Goal: Task Accomplishment & Management: Manage account settings

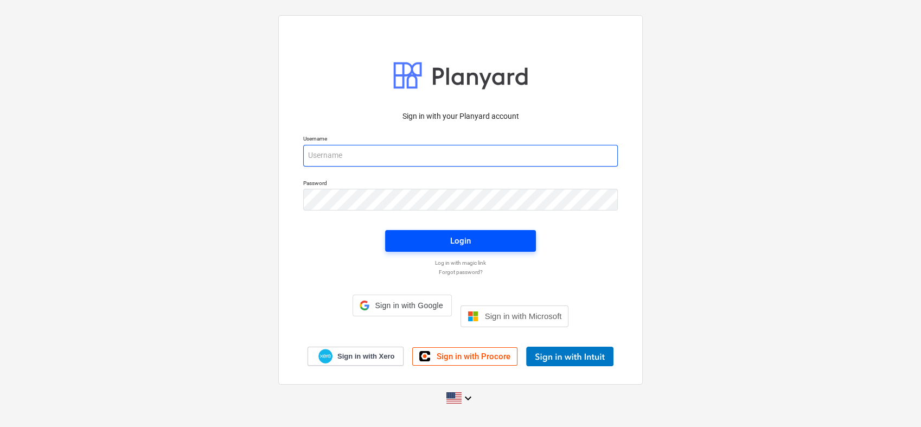
type input "[PERSON_NAME][EMAIL_ADDRESS][PERSON_NAME][DOMAIN_NAME]"
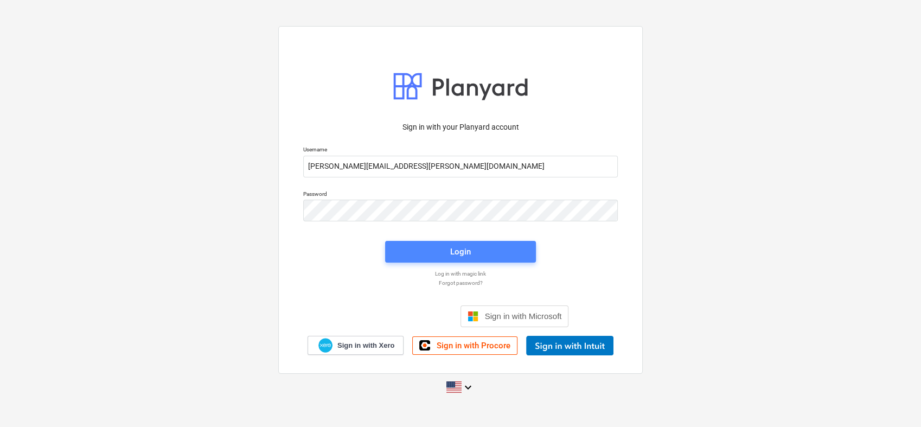
click at [492, 252] on span "Login" at bounding box center [460, 252] width 125 height 14
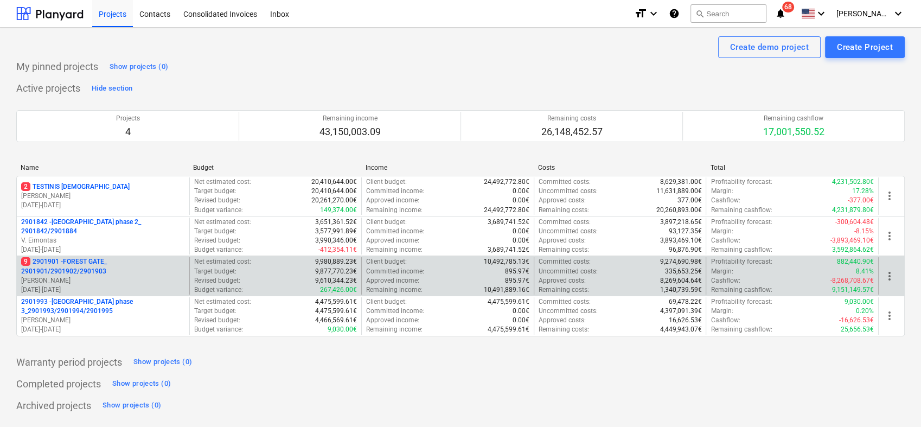
click at [158, 272] on p "9 2901901 - FOREST GATE_ 2901901/2901902/2901903" at bounding box center [103, 266] width 164 height 18
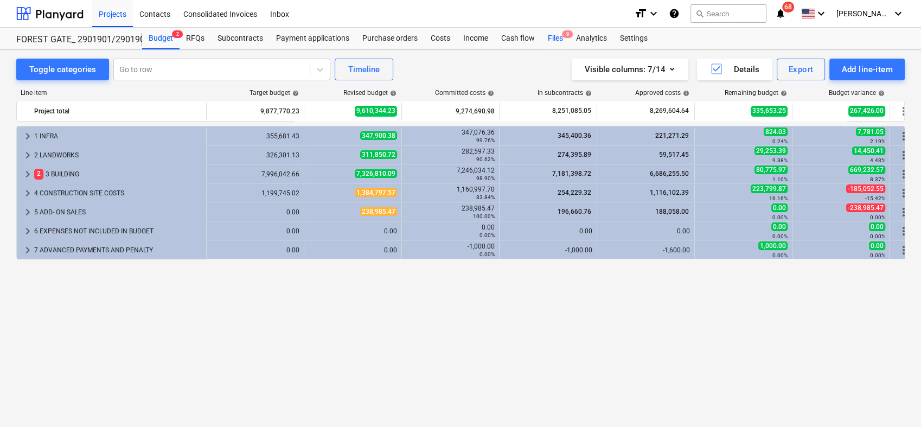
click at [562, 35] on span "9" at bounding box center [567, 34] width 11 height 8
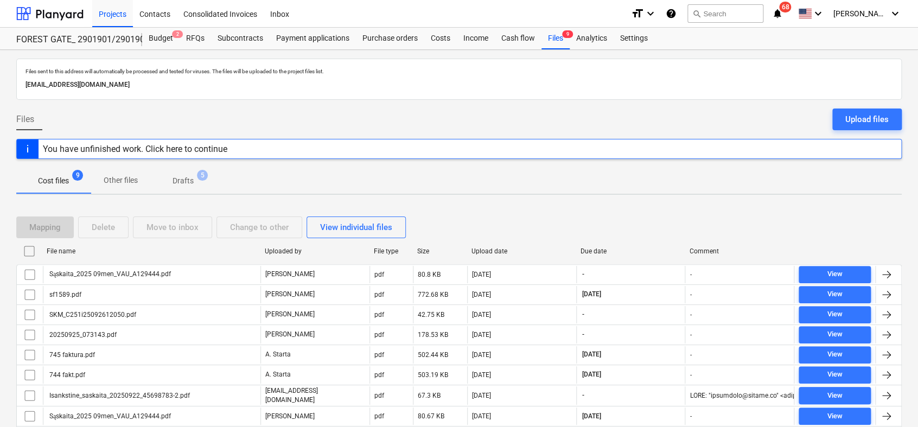
click at [181, 179] on p "Drafts" at bounding box center [182, 180] width 21 height 11
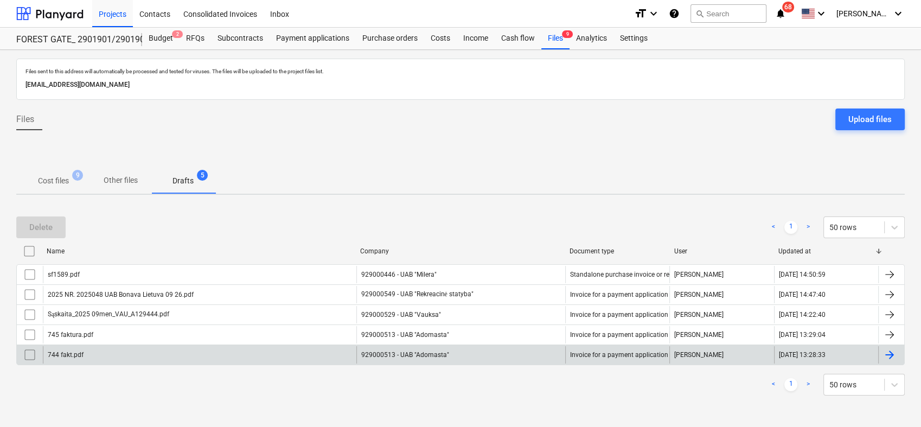
click at [894, 355] on div at bounding box center [889, 354] width 13 height 13
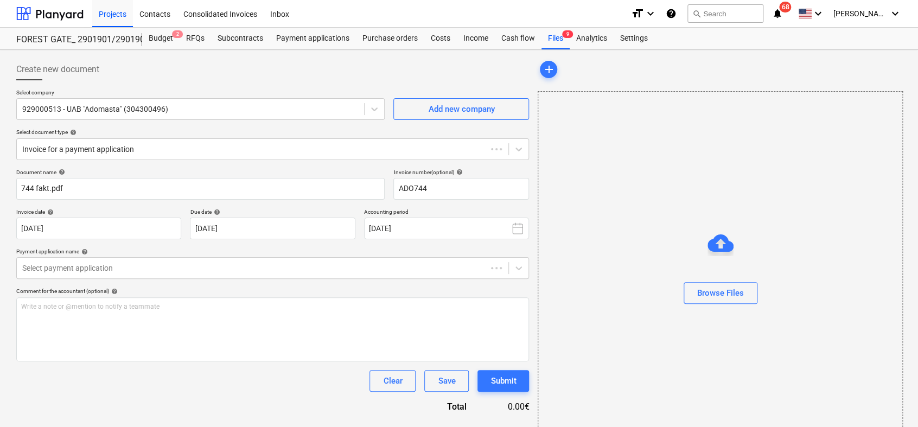
type input "ADO744"
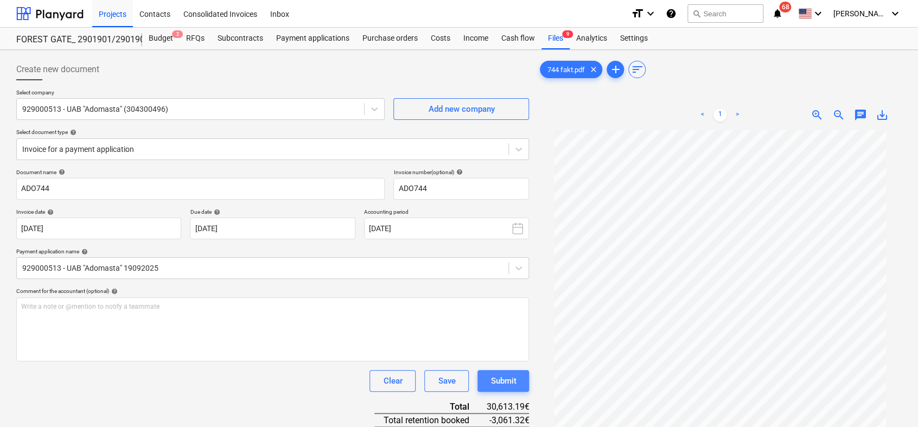
click at [513, 380] on div "Submit" at bounding box center [502, 381] width 25 height 14
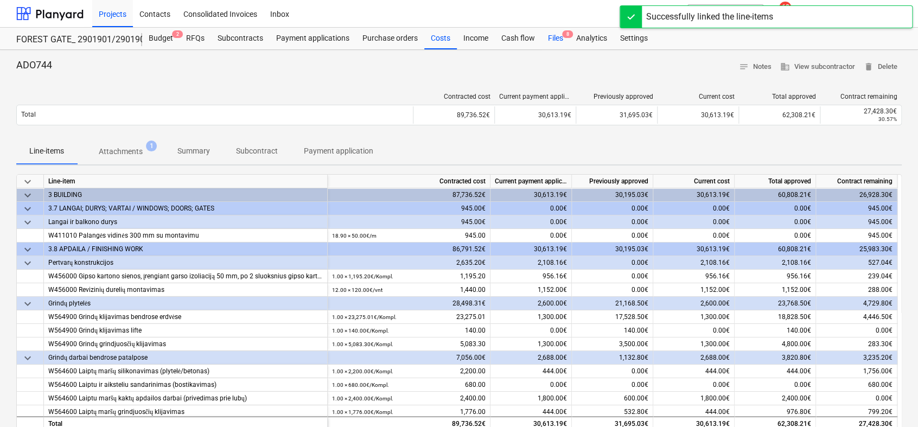
click at [550, 39] on div "Files 8" at bounding box center [555, 39] width 28 height 22
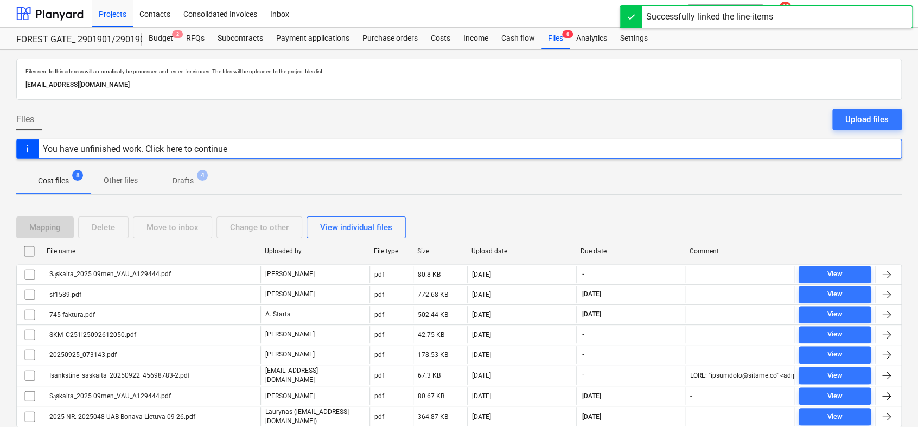
click at [180, 176] on p "Drafts" at bounding box center [182, 180] width 21 height 11
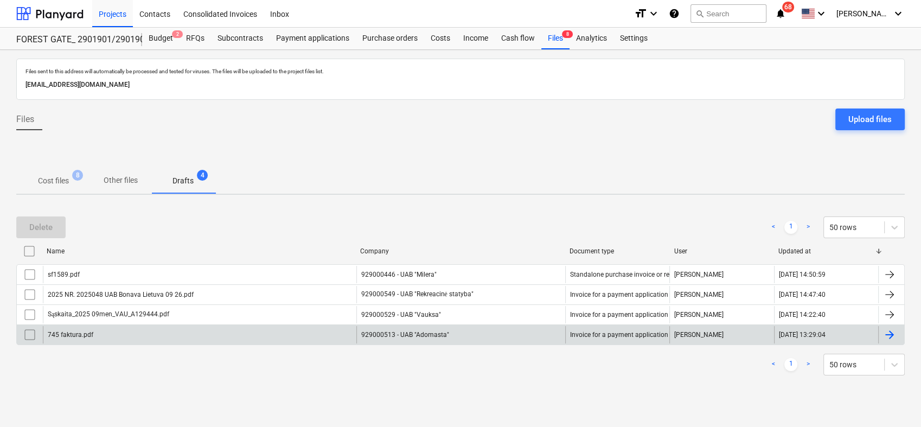
click at [890, 337] on div at bounding box center [889, 334] width 13 height 13
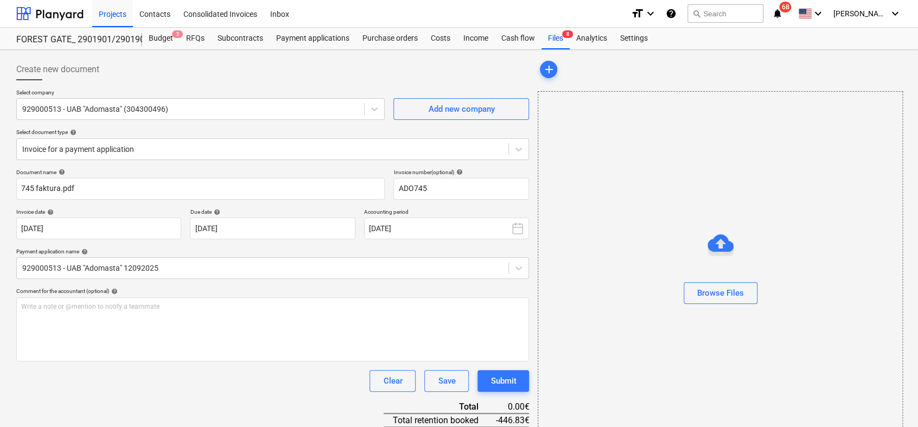
type input "ADO745"
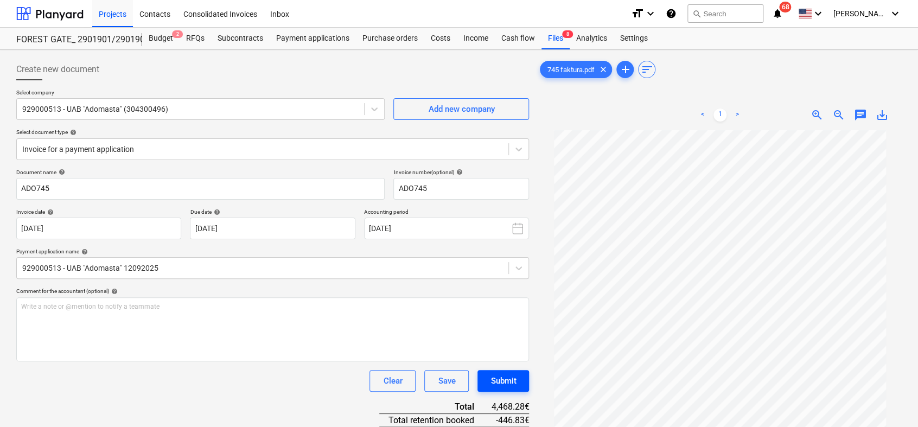
click at [513, 377] on div "Submit" at bounding box center [502, 381] width 25 height 14
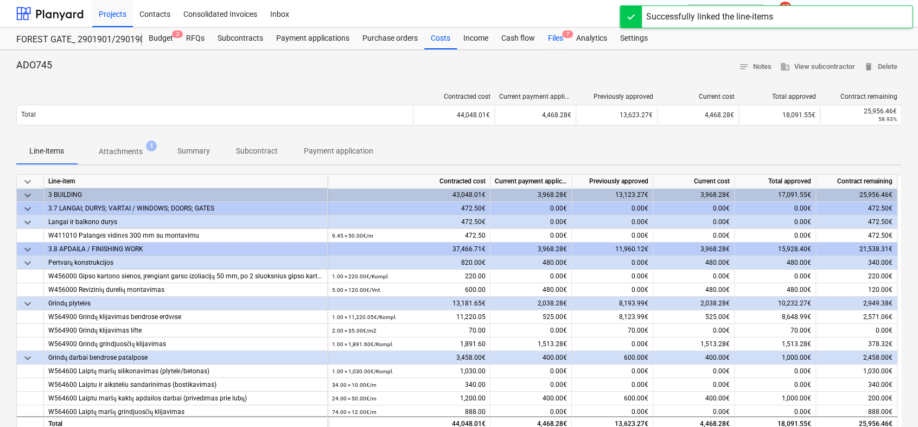
click at [561, 37] on div "Files 7" at bounding box center [555, 39] width 28 height 22
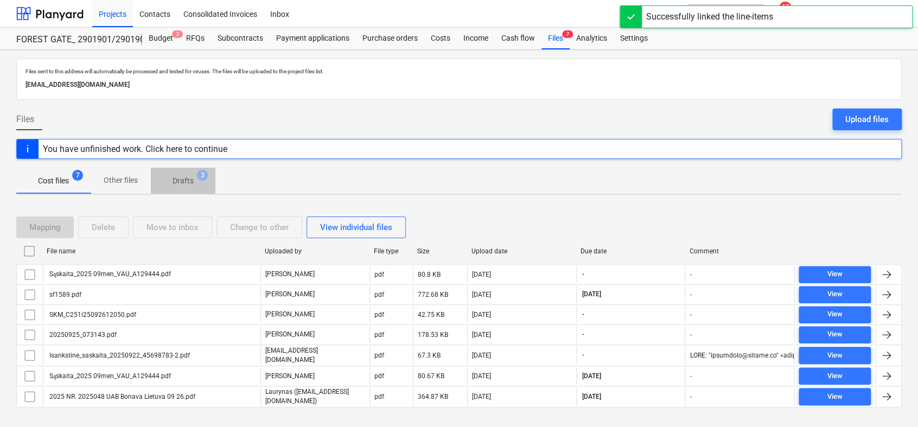
click at [178, 183] on p "Drafts" at bounding box center [182, 180] width 21 height 11
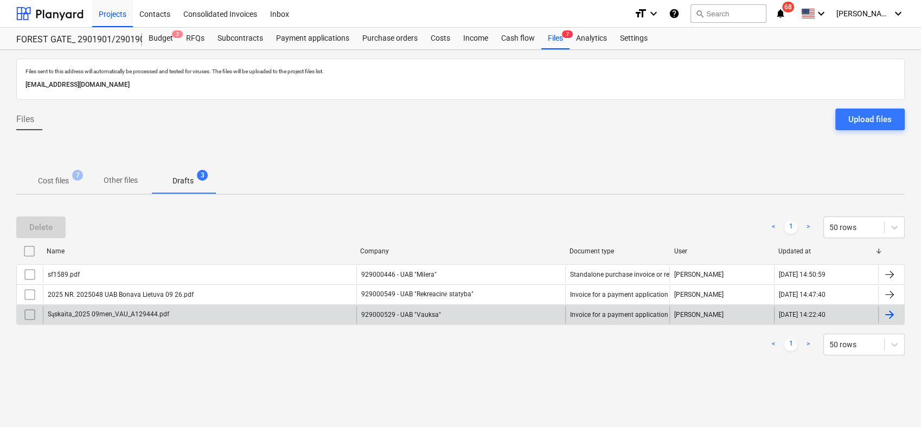
click at [893, 315] on div at bounding box center [889, 314] width 13 height 13
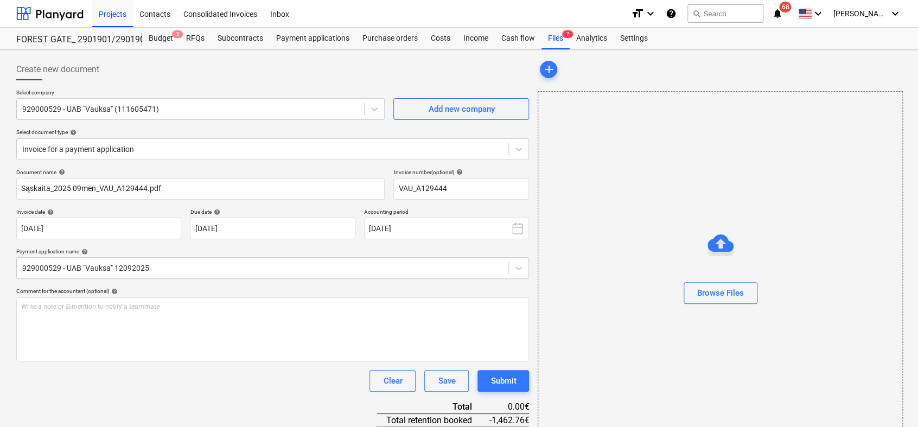
type input "VAU_A129444"
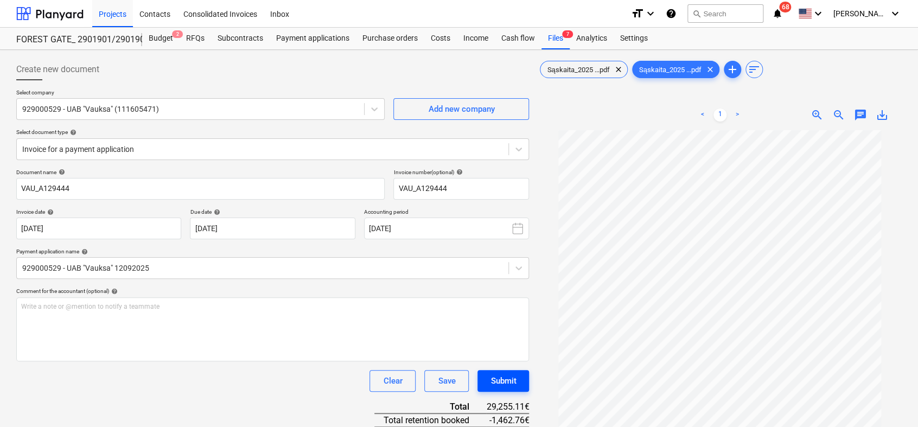
click at [499, 379] on div "Submit" at bounding box center [502, 381] width 25 height 14
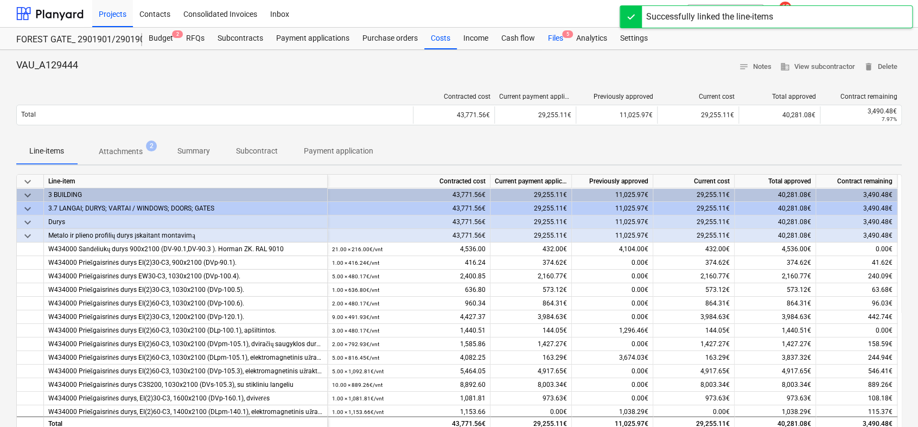
click at [545, 30] on div "Files 5" at bounding box center [555, 39] width 28 height 22
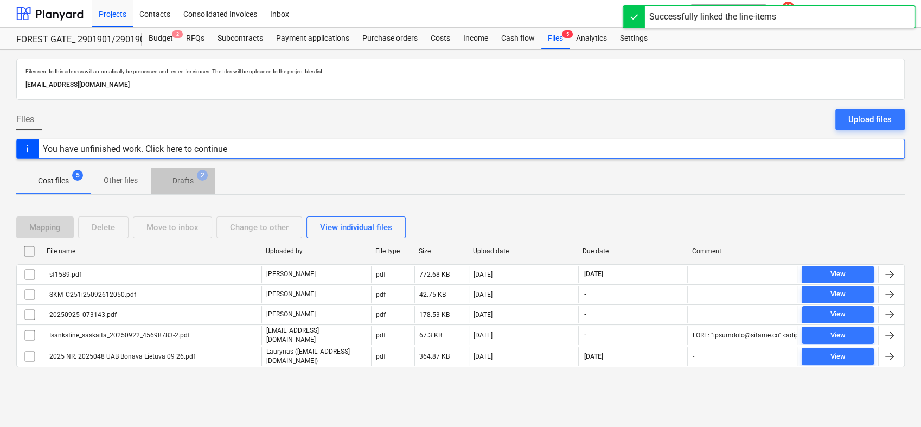
click at [189, 180] on p "Drafts" at bounding box center [182, 180] width 21 height 11
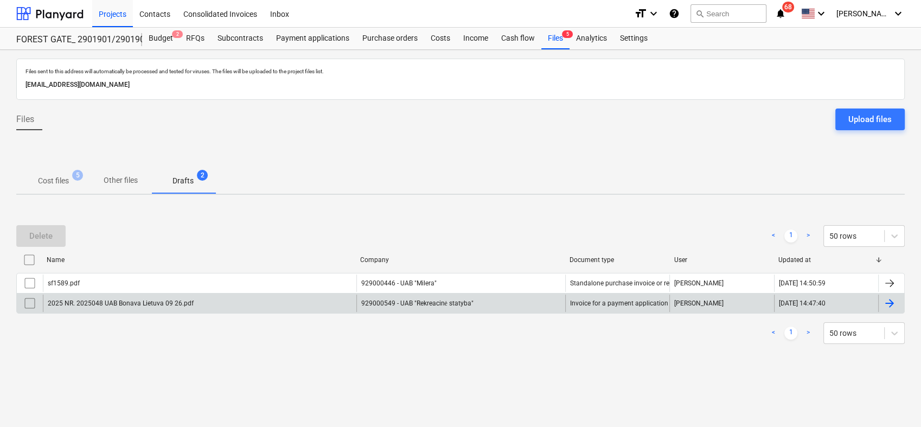
click at [898, 304] on div at bounding box center [891, 302] width 26 height 17
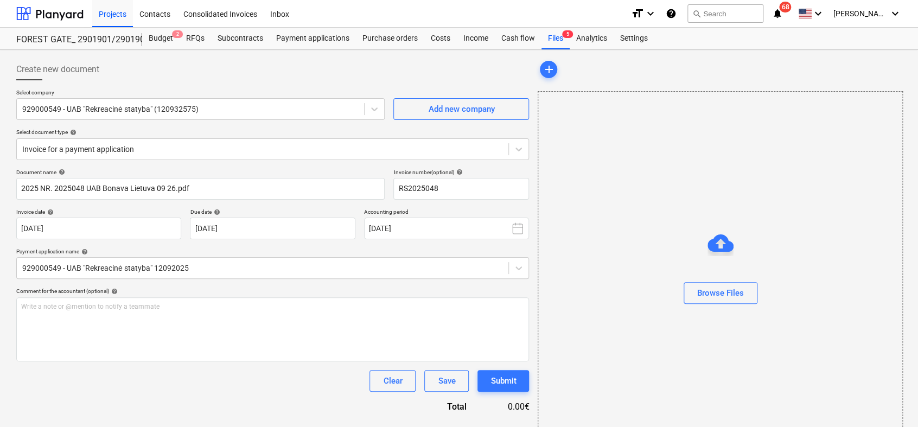
type input "RS2025048"
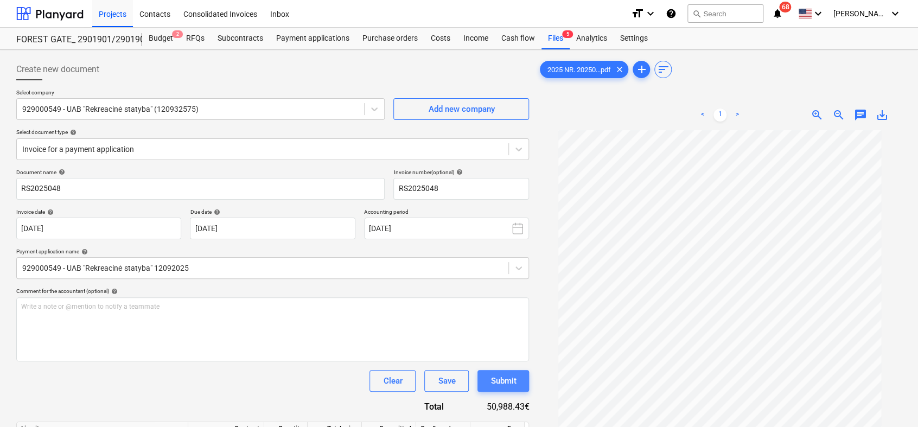
click at [497, 378] on div "Submit" at bounding box center [502, 381] width 25 height 14
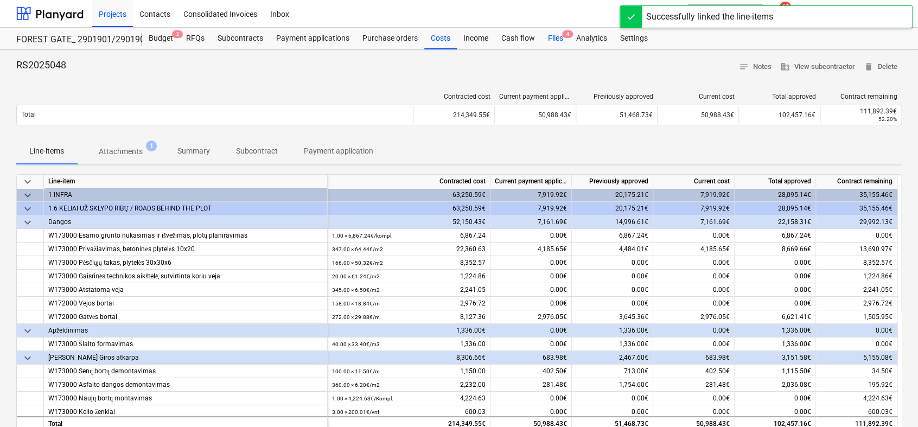
click at [549, 35] on div "Files 4" at bounding box center [555, 39] width 28 height 22
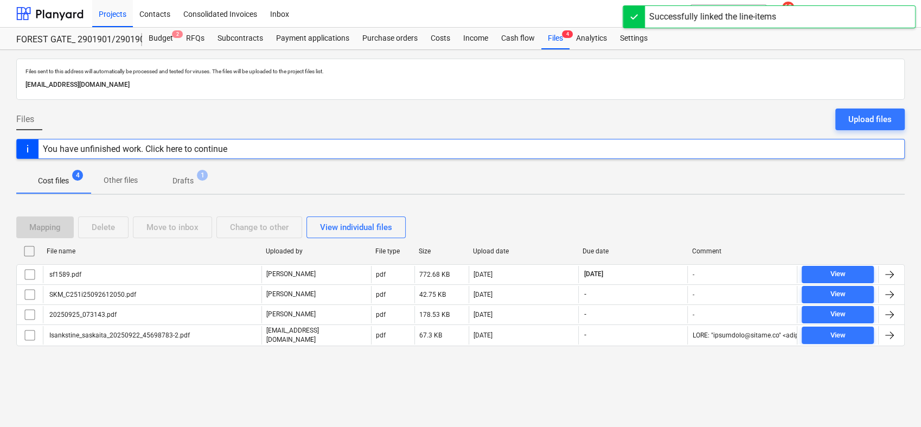
click at [188, 177] on p "Drafts" at bounding box center [182, 180] width 21 height 11
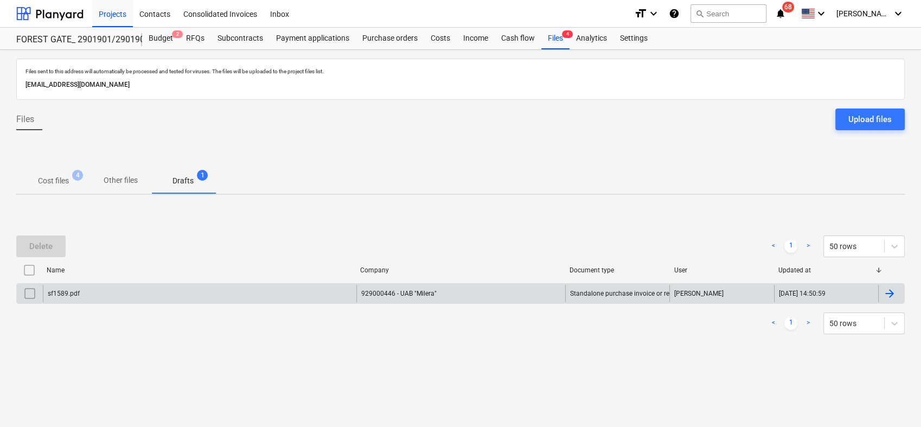
click at [891, 288] on div at bounding box center [889, 293] width 13 height 13
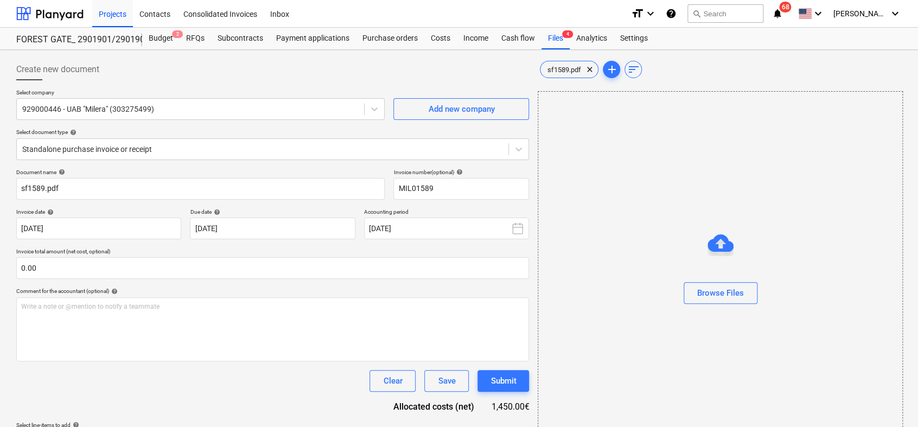
type input "MIL01589"
click at [732, 114] on link "2" at bounding box center [730, 114] width 13 height 13
click at [730, 115] on link "2" at bounding box center [730, 114] width 13 height 13
click at [708, 116] on link "1" at bounding box center [708, 114] width 13 height 13
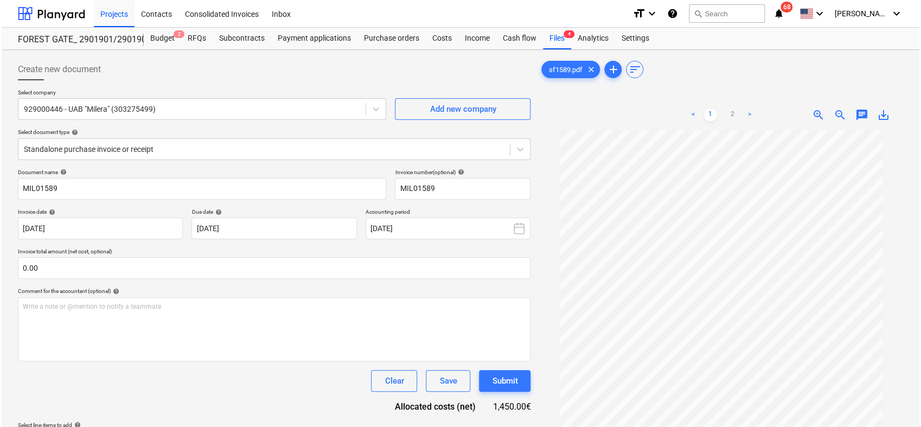
scroll to position [62, 0]
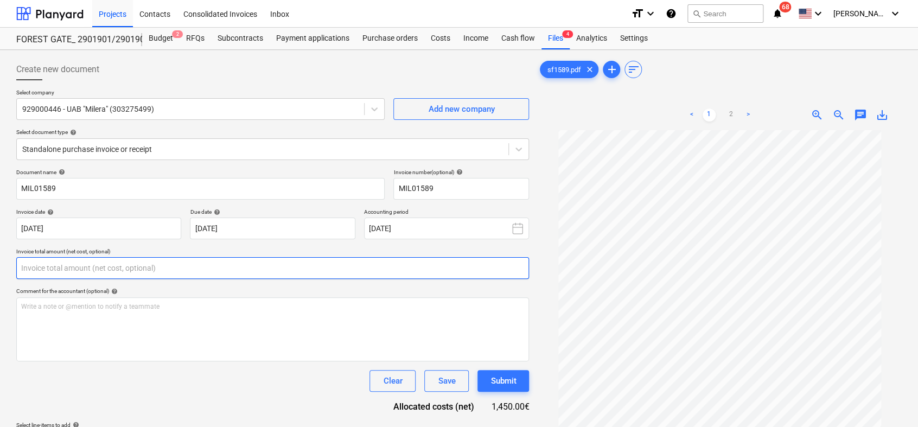
click at [198, 265] on input "text" at bounding box center [272, 268] width 512 height 22
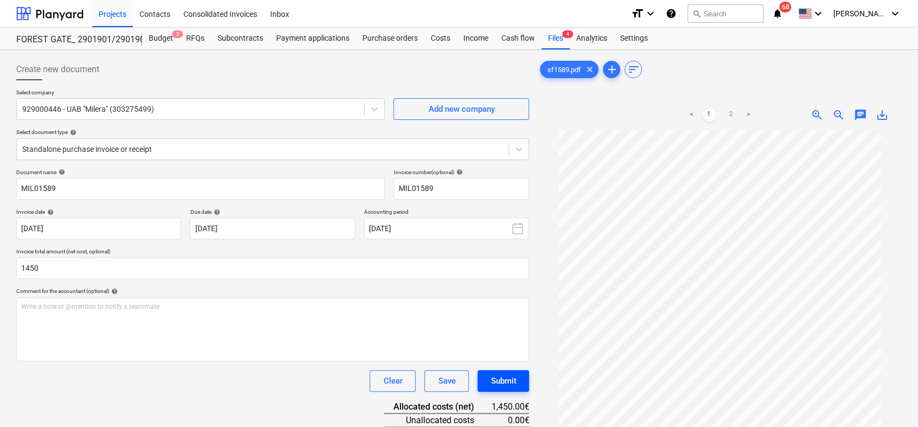
type input "1,450.00"
click at [514, 379] on button "Submit" at bounding box center [503, 381] width 52 height 22
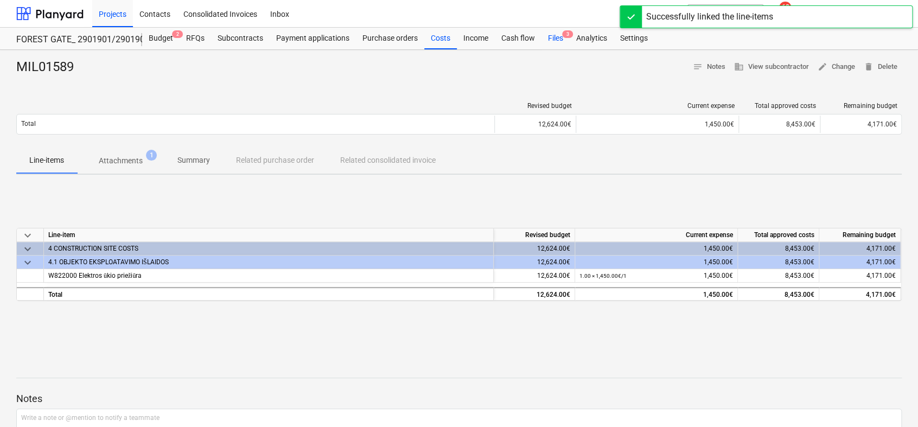
click at [551, 39] on div "Files 3" at bounding box center [555, 39] width 28 height 22
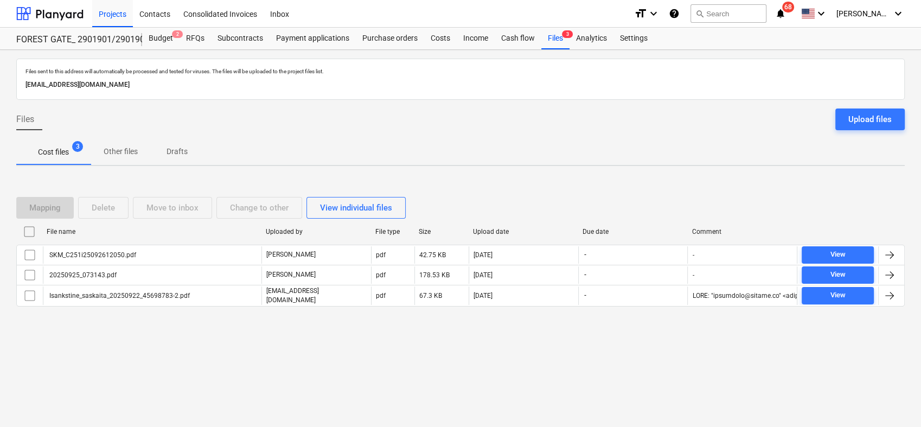
click at [178, 150] on p "Drafts" at bounding box center [177, 151] width 26 height 11
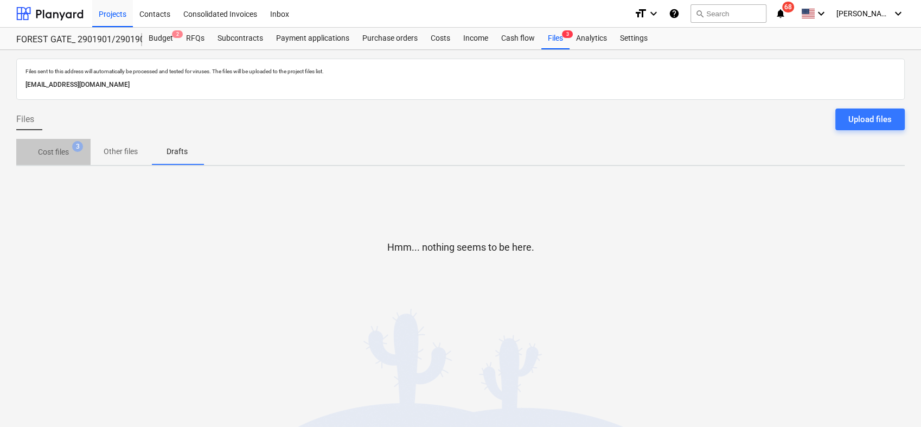
click at [42, 149] on p "Cost files" at bounding box center [53, 151] width 31 height 11
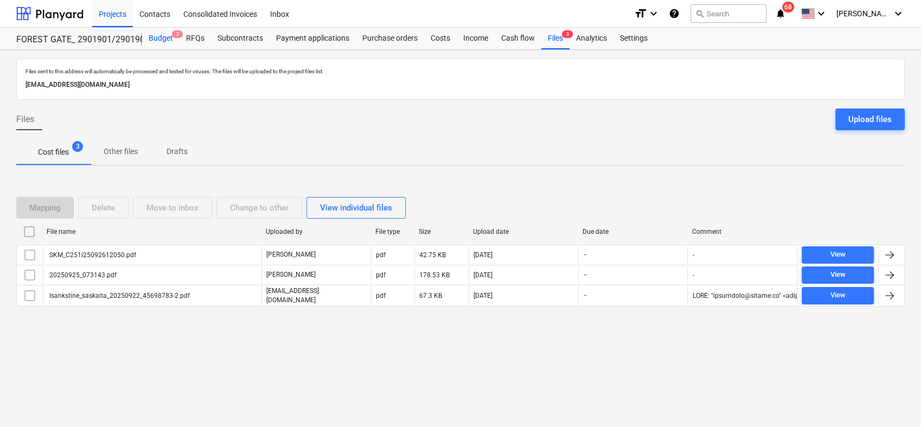
click at [152, 35] on div "Budget 2" at bounding box center [160, 39] width 37 height 22
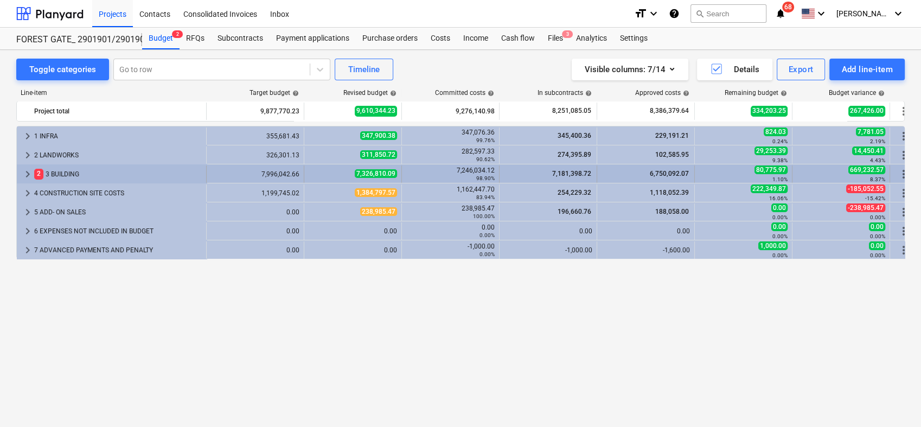
click at [29, 175] on span "keyboard_arrow_right" at bounding box center [27, 174] width 13 height 13
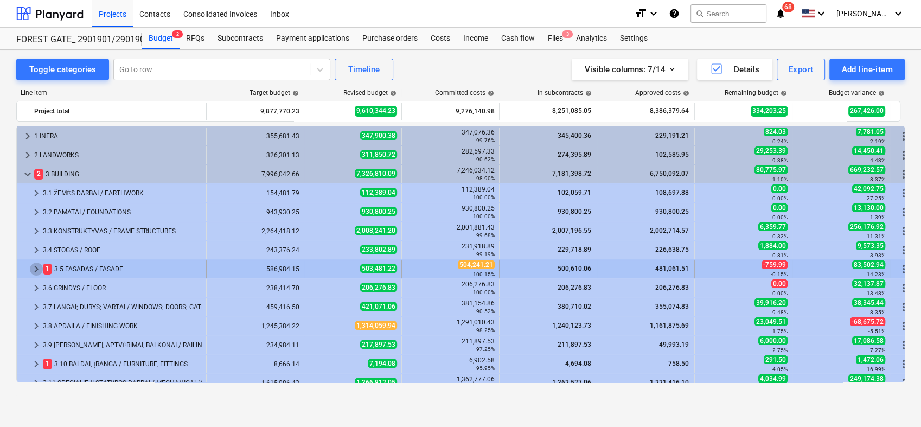
click at [37, 271] on span "keyboard_arrow_right" at bounding box center [36, 268] width 13 height 13
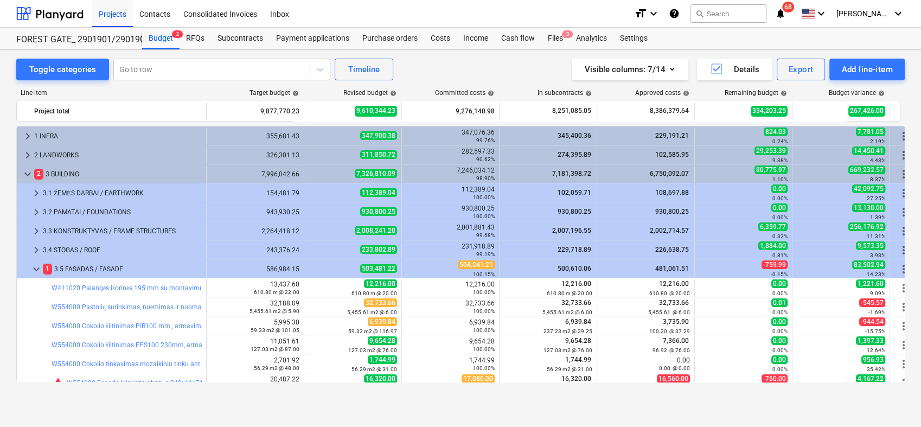
scroll to position [143, 0]
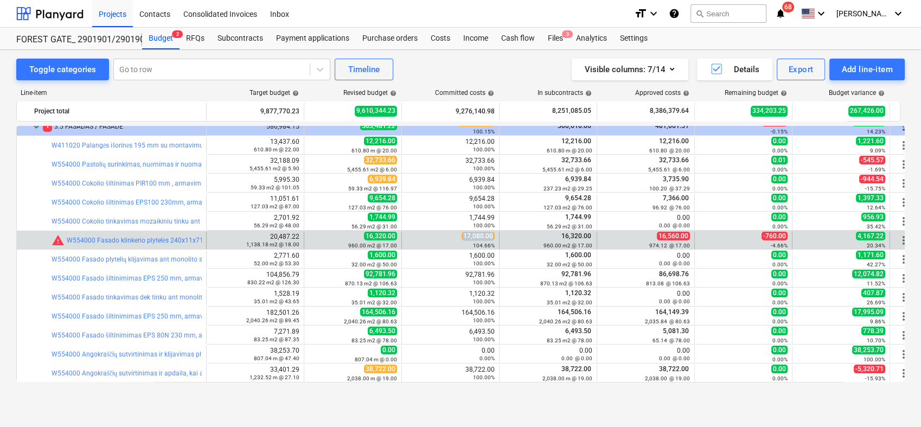
drag, startPoint x: 464, startPoint y: 236, endPoint x: 493, endPoint y: 234, distance: 28.8
click at [493, 234] on span "17,080.00" at bounding box center [477, 236] width 33 height 9
copy span "17,080.00"
click at [312, 236] on span "edit" at bounding box center [315, 240] width 9 height 9
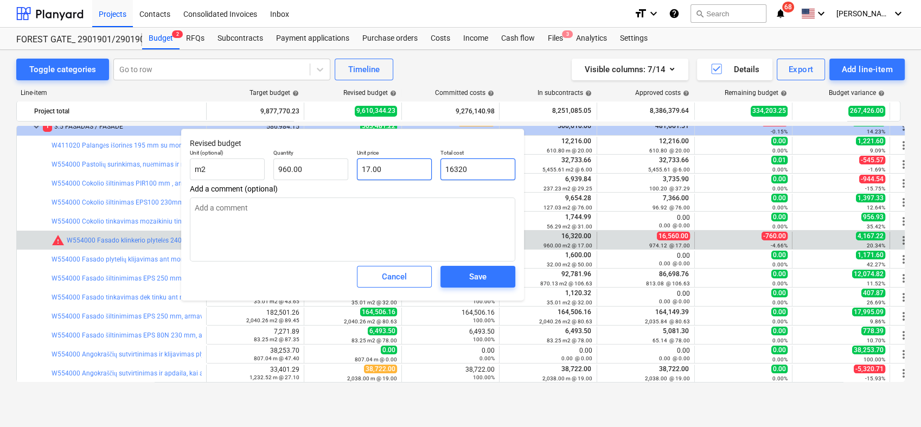
drag, startPoint x: 503, startPoint y: 170, endPoint x: 419, endPoint y: 172, distance: 84.1
click at [419, 172] on div "Unit (optional) m2 Quantity 960.00 Unit price 17.00 Total cost 16320" at bounding box center [352, 165] width 334 height 40
paste input "7,080.0"
type input "17,080.00"
type textarea "x"
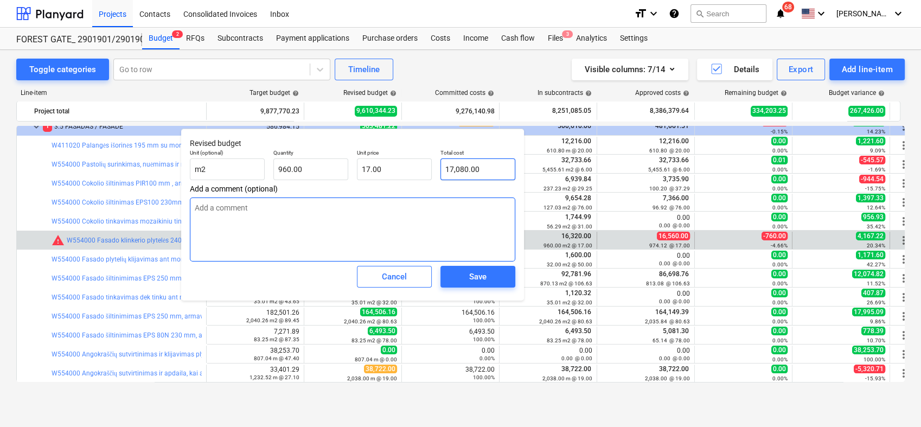
type input "17.79"
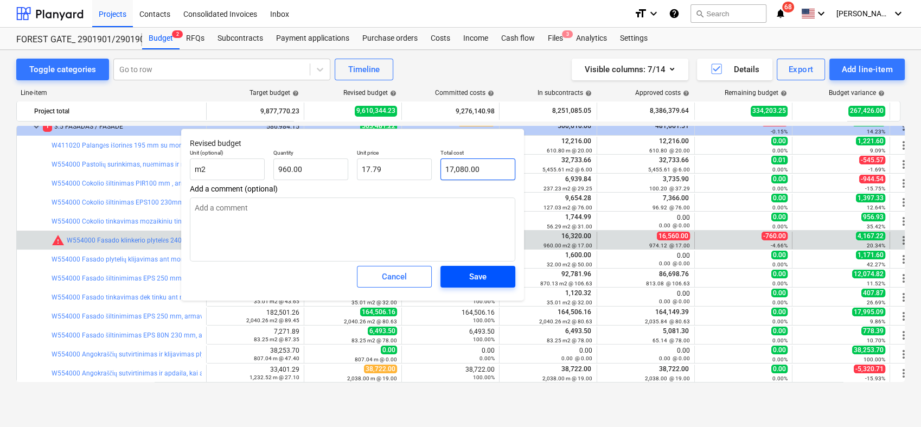
type input "17,080.00"
click at [490, 273] on span "Save" at bounding box center [477, 277] width 49 height 14
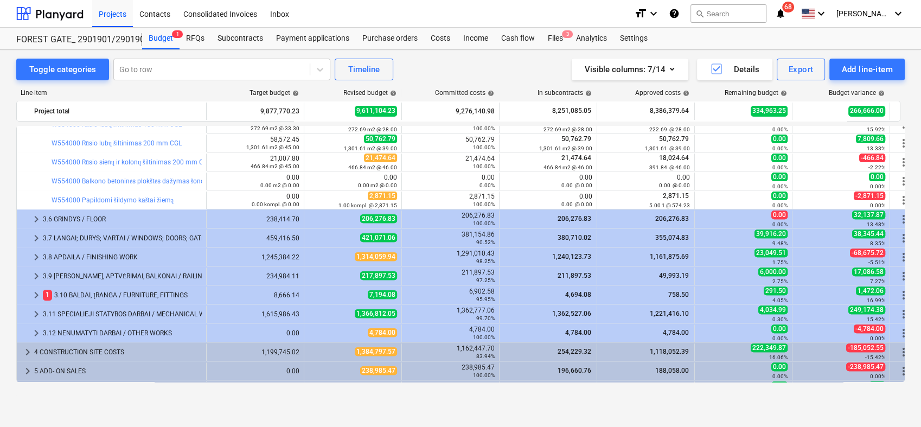
scroll to position [445, 0]
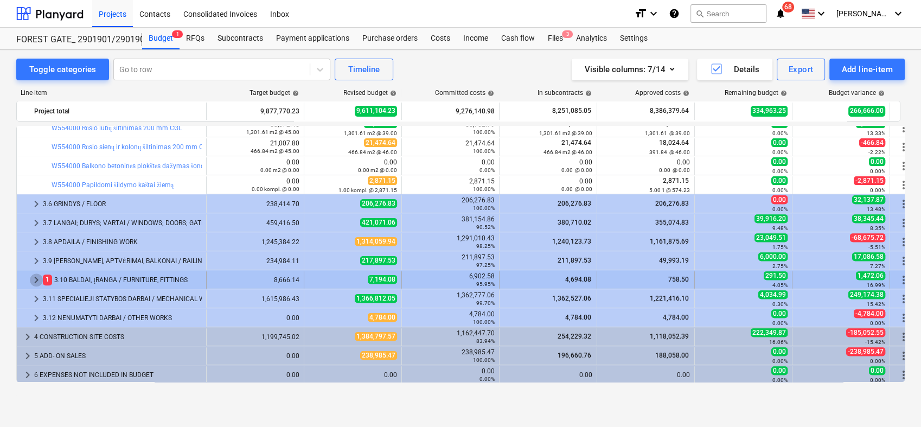
click at [35, 275] on span "keyboard_arrow_right" at bounding box center [36, 279] width 13 height 13
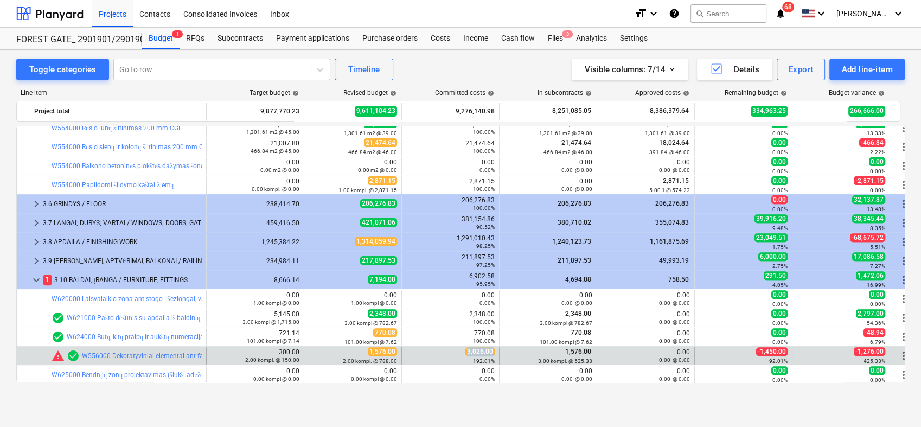
drag, startPoint x: 468, startPoint y: 352, endPoint x: 497, endPoint y: 350, distance: 28.8
click at [497, 350] on div "3,026.00 192.01%" at bounding box center [451, 355] width 98 height 17
drag, startPoint x: 497, startPoint y: 350, endPoint x: 484, endPoint y: 352, distance: 12.6
copy span "3,026.00"
click at [316, 358] on div "2.00 kompl. @ 788.00" at bounding box center [353, 361] width 88 height 8
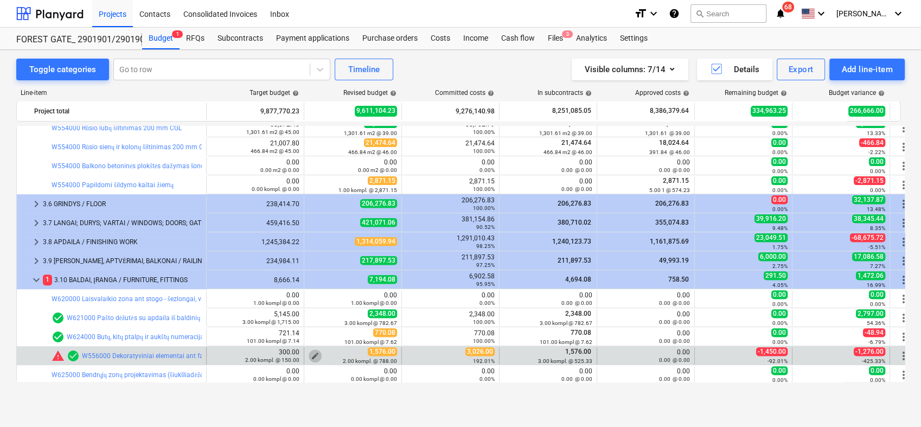
click at [313, 354] on span "edit" at bounding box center [315, 355] width 9 height 9
type textarea "x"
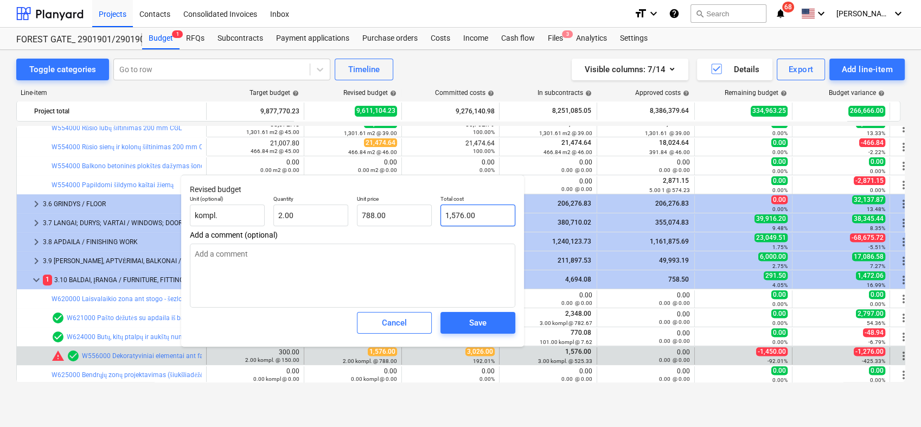
type input "1576"
drag, startPoint x: 490, startPoint y: 218, endPoint x: 441, endPoint y: 224, distance: 49.2
click at [444, 224] on input "1576" at bounding box center [477, 215] width 75 height 22
paste input "3,026.00"
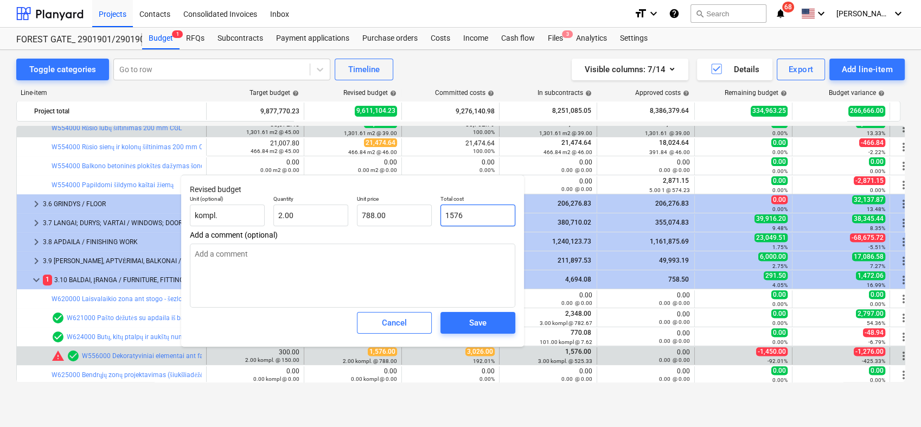
type textarea "x"
type input "3,026.00"
type input "1,513.00"
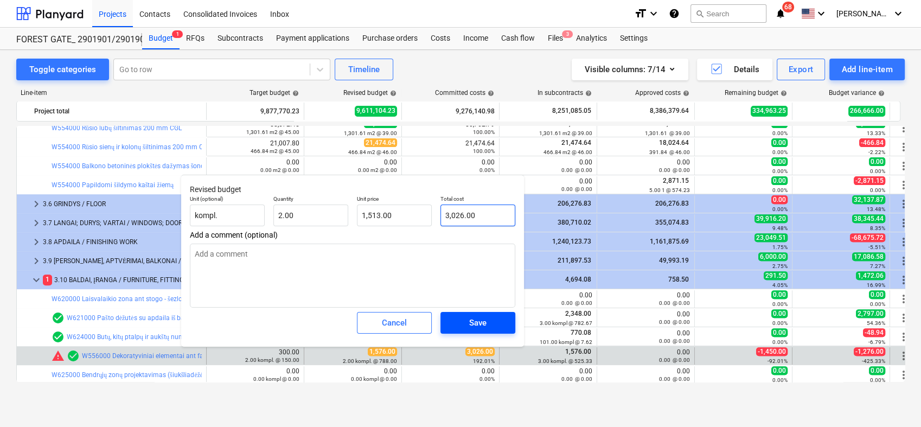
type input "3,026.00"
click at [486, 327] on div "Save" at bounding box center [477, 323] width 17 height 14
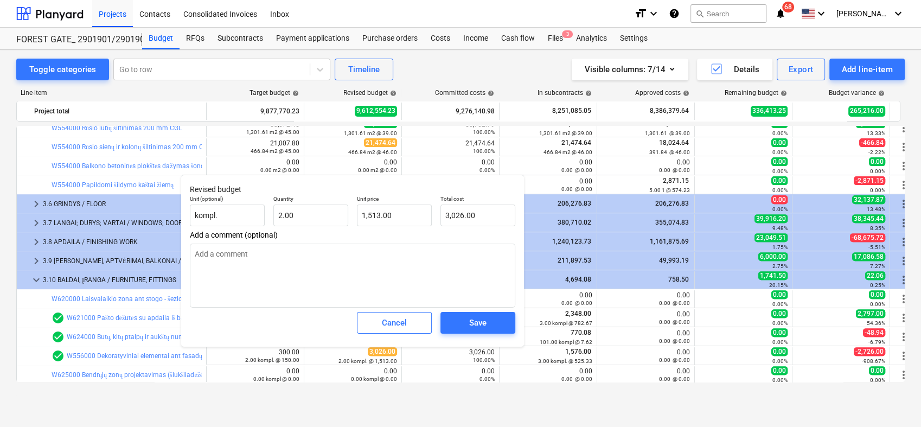
type textarea "x"
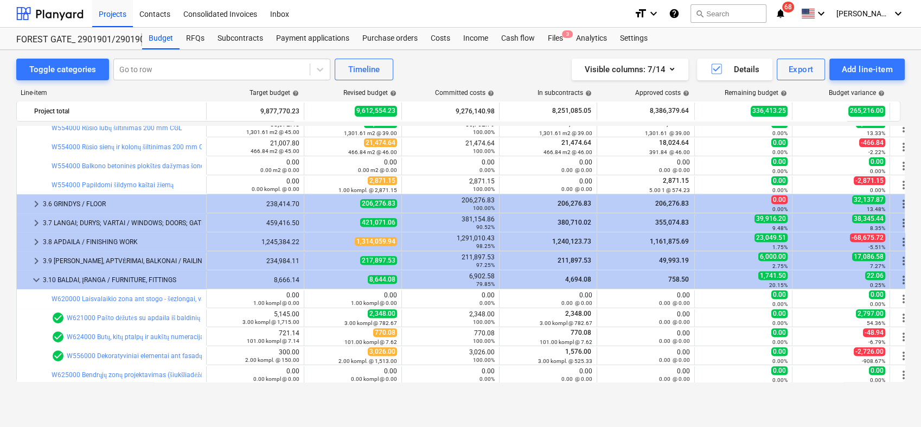
drag, startPoint x: 905, startPoint y: 275, endPoint x: 905, endPoint y: 251, distance: 24.9
click at [905, 251] on div "Toggle categories Go to row Timeline Visible columns : 7/14 Details Export Add …" at bounding box center [460, 227] width 921 height 354
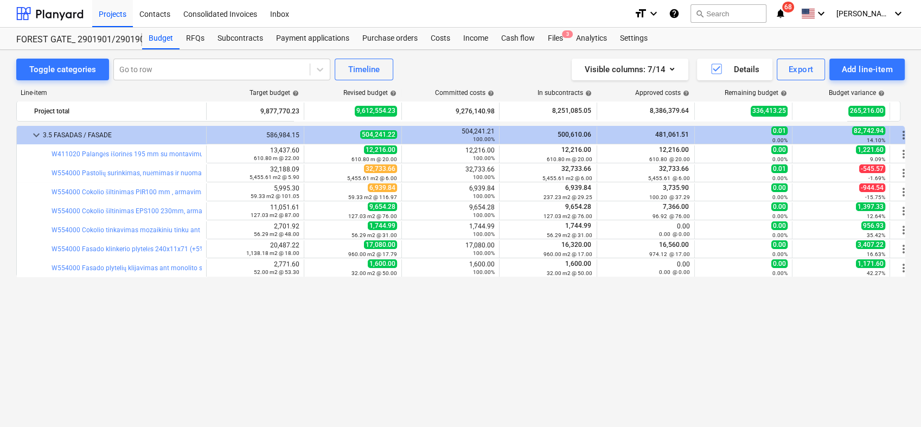
scroll to position [0, 0]
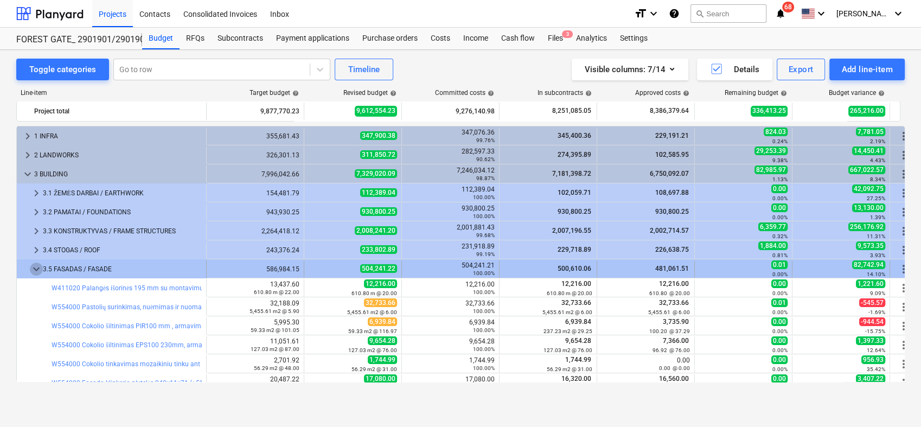
click at [36, 271] on span "keyboard_arrow_down" at bounding box center [36, 268] width 13 height 13
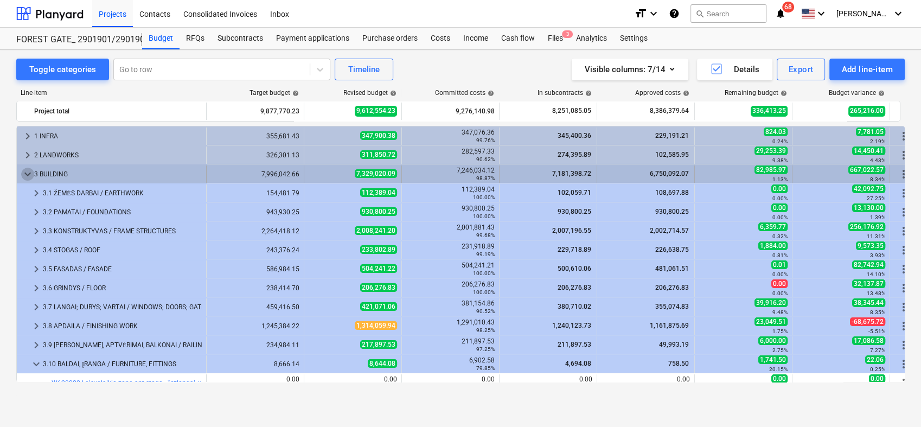
click at [25, 169] on span "keyboard_arrow_down" at bounding box center [27, 174] width 13 height 13
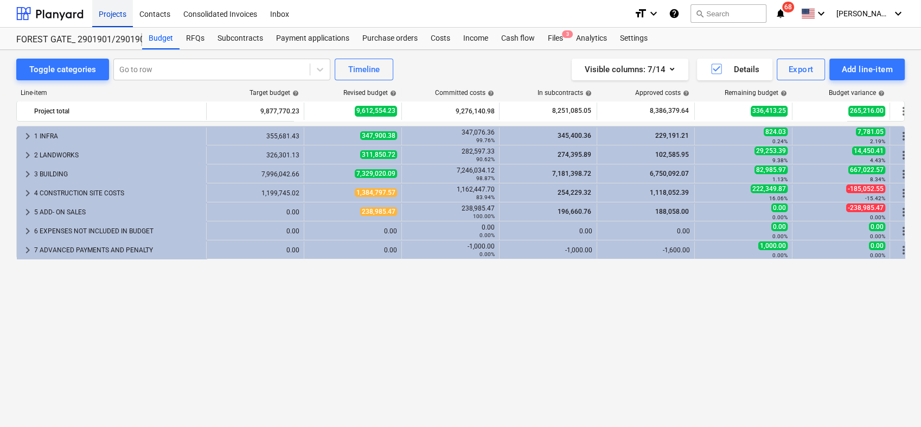
click at [110, 9] on div "Projects" at bounding box center [112, 13] width 41 height 28
